Goal: Task Accomplishment & Management: Manage account settings

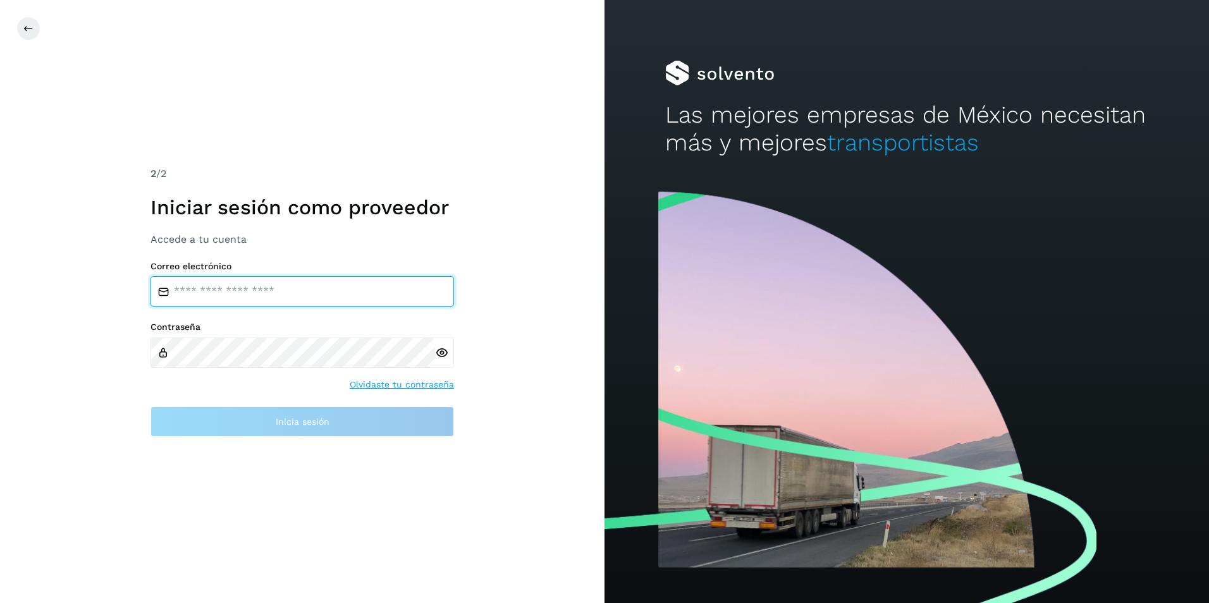
type input "**********"
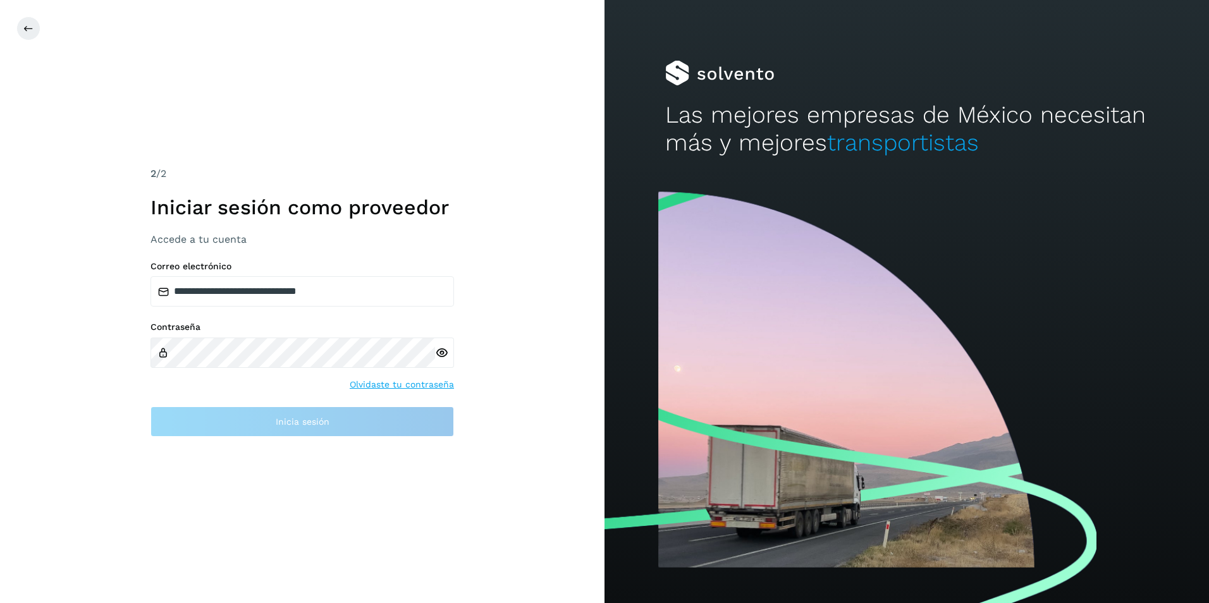
click at [87, 408] on div "**********" at bounding box center [302, 301] width 604 height 603
